Goal: Navigation & Orientation: Go to known website

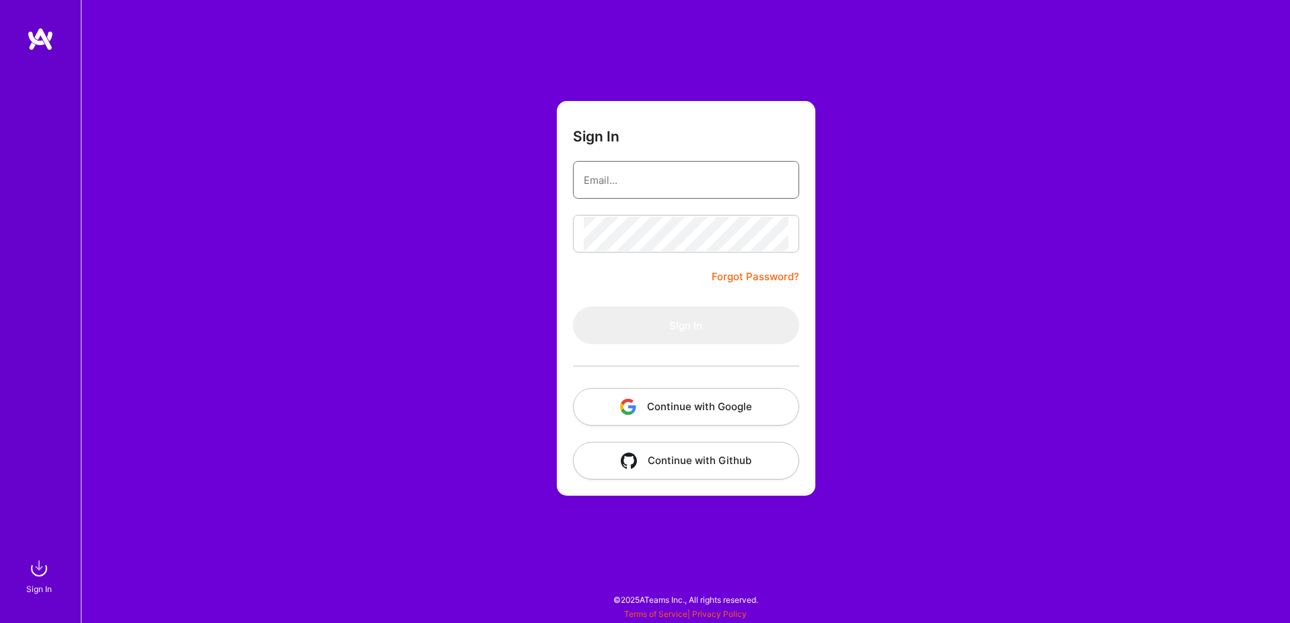
type input "sarahjanemills@gmail.com"
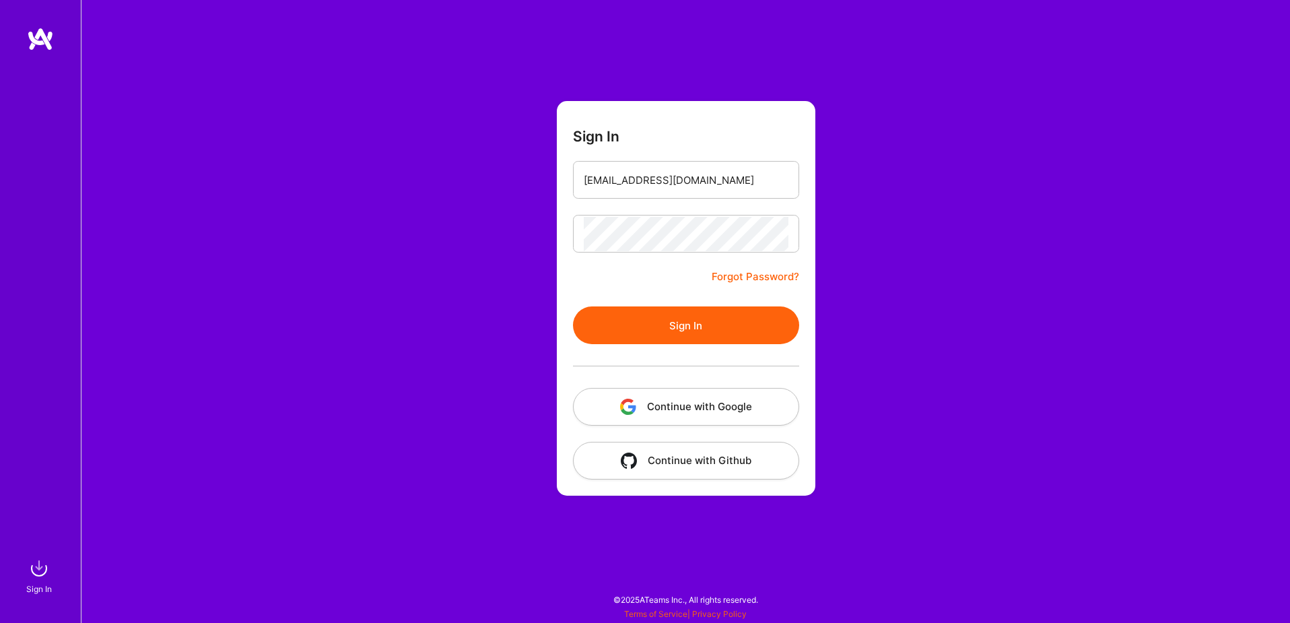
click at [721, 404] on button "Continue with Google" at bounding box center [686, 407] width 226 height 38
